Goal: Check status: Check status

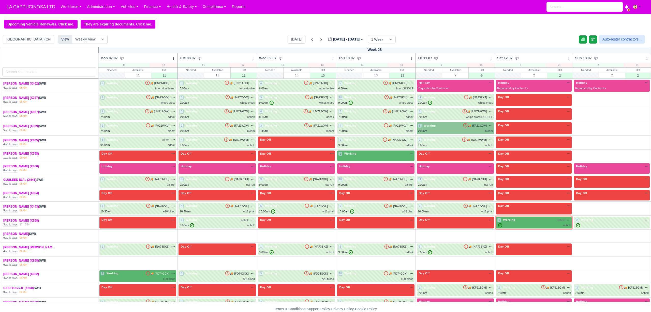
click at [335, 41] on label "[DATE] - [DATE] [DATE]" at bounding box center [346, 39] width 36 height 6
click at [335, 41] on input "[DATE]" at bounding box center [356, 41] width 57 height 11
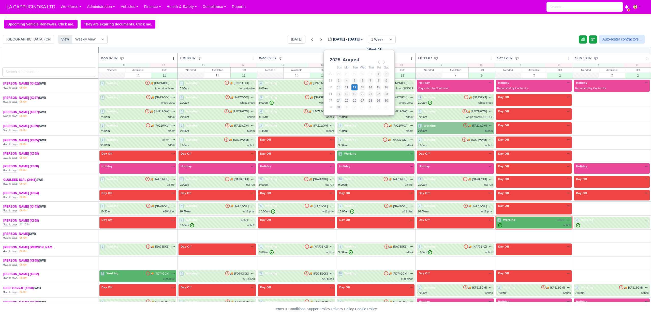
type input "[DATE]"
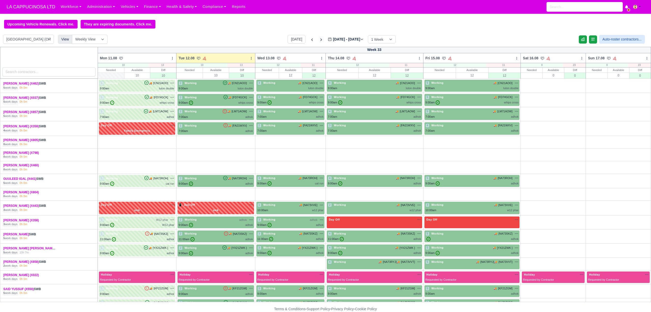
click at [319, 42] on icon at bounding box center [321, 39] width 5 height 5
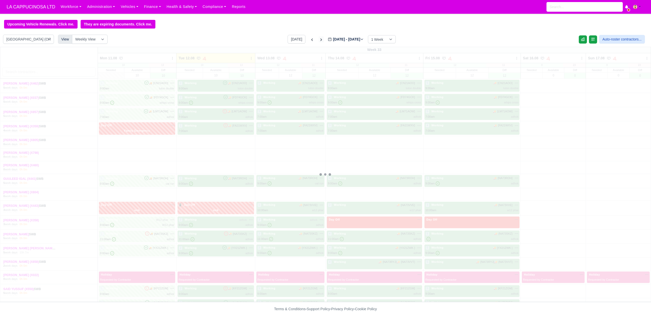
type input "[DATE]"
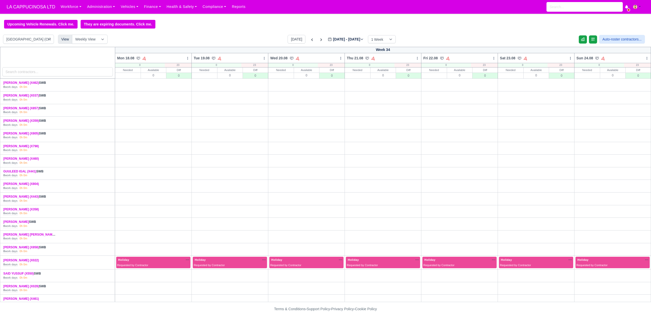
click at [309, 41] on div "[DATE] [DATE] - [DATE] [DATE] 1 Week 2 Weeks 3 Weeks 4 Weeks" at bounding box center [342, 39] width 108 height 9
click at [309, 42] on icon at bounding box center [311, 39] width 5 height 5
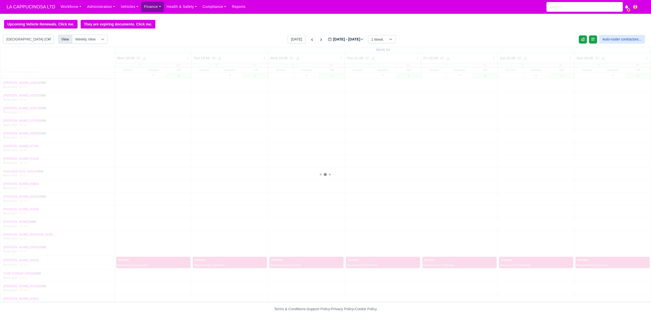
type input "[DATE]"
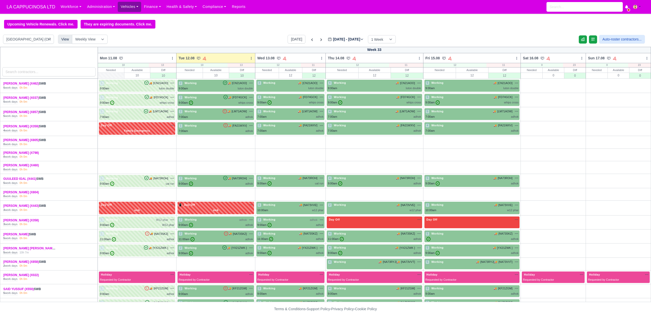
click at [134, 7] on link "Vehicles" at bounding box center [129, 7] width 23 height 10
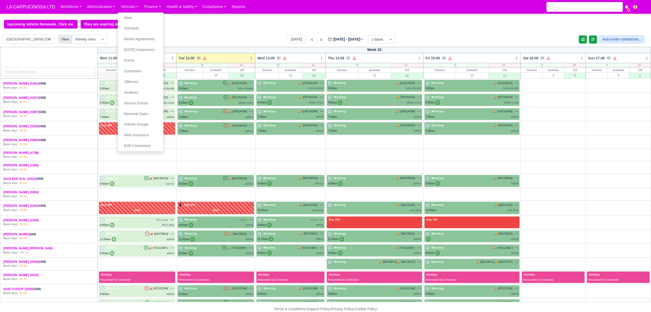
click at [215, 14] on nav "LA CAPPUCINOSA LTD Workforce Manpower Expiring Documents Leave Requests Daily A…" at bounding box center [325, 7] width 651 height 14
